Goal: Check status: Check status

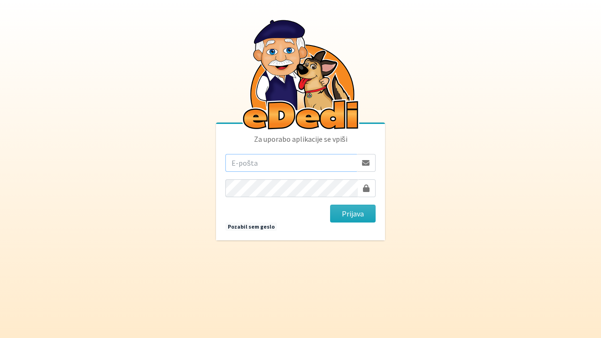
type input "miro.skorjanc@erps.si"
click at [346, 212] on button "Prijava" at bounding box center [353, 214] width 46 height 18
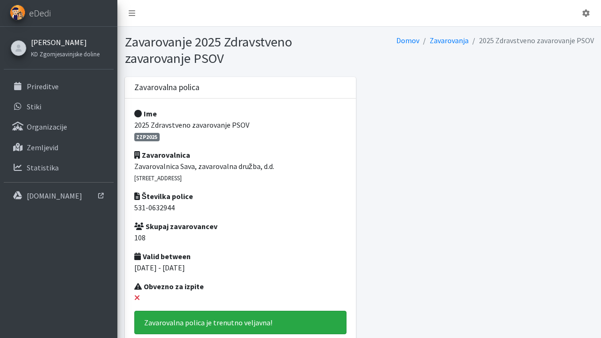
click at [43, 46] on link "[PERSON_NAME]" at bounding box center [65, 42] width 68 height 11
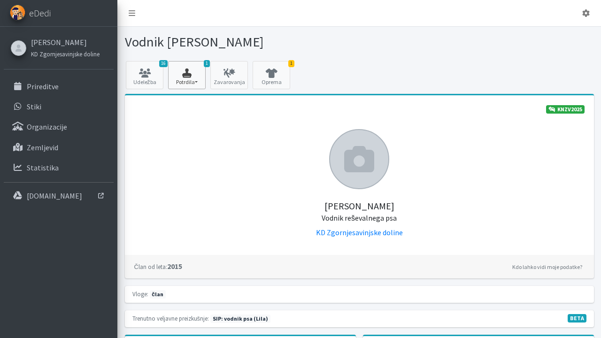
click at [182, 74] on icon "button" at bounding box center [187, 72] width 32 height 9
click at [156, 74] on icon at bounding box center [145, 72] width 32 height 9
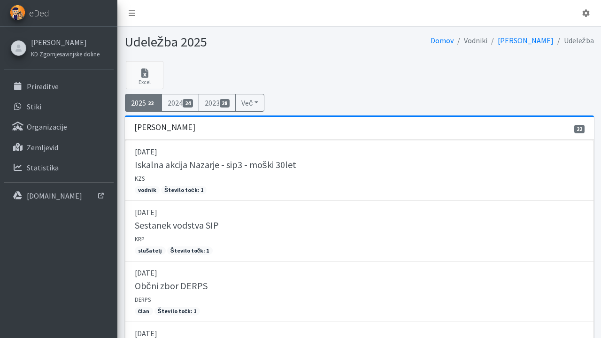
click at [141, 104] on link "2025 22" at bounding box center [144, 103] width 38 height 18
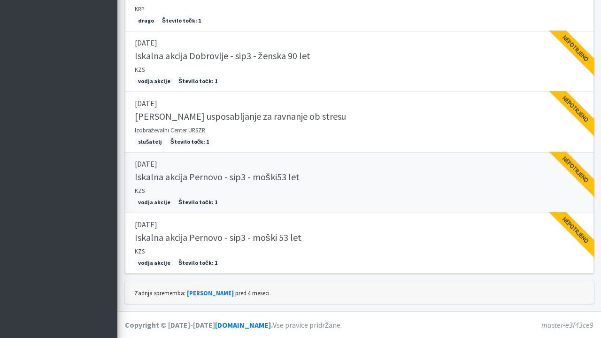
scroll to position [1088, 0]
